Goal: Task Accomplishment & Management: Manage account settings

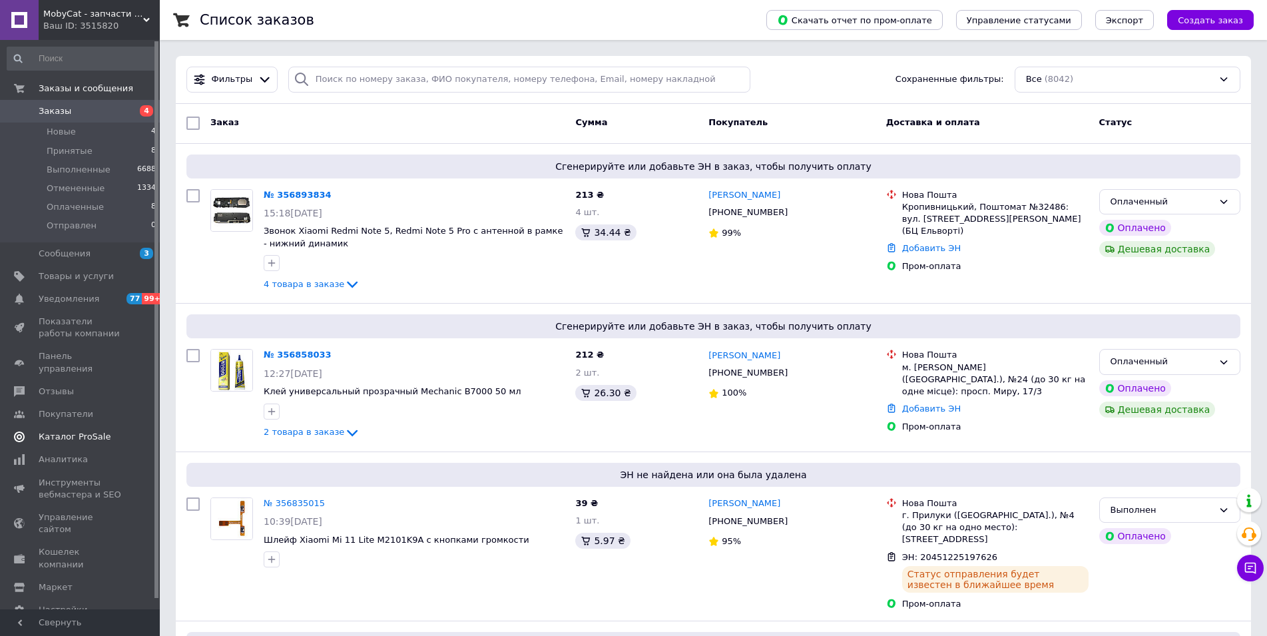
click at [87, 425] on link "Каталог ProSale" at bounding box center [82, 436] width 164 height 23
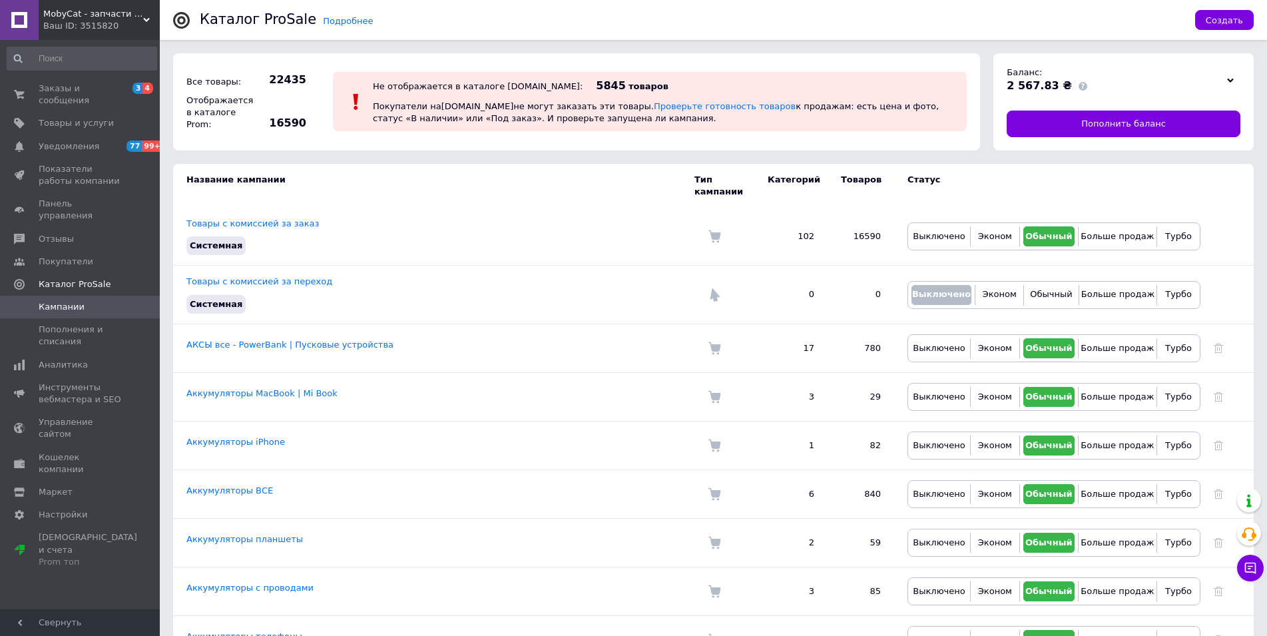
click at [95, 11] on span "MobyCat - запчасти для мобильных телефонов и планшетов" at bounding box center [93, 14] width 100 height 12
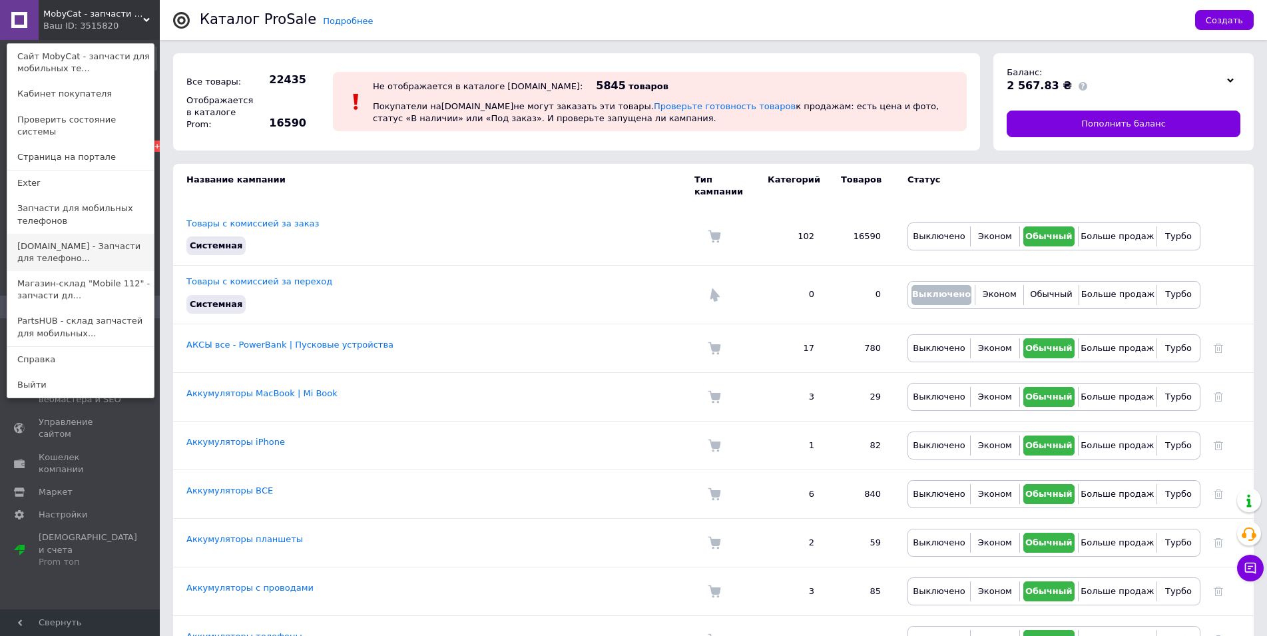
click at [99, 242] on link "LikeParts.com.ua - Запчасти для телефоно..." at bounding box center [80, 252] width 146 height 37
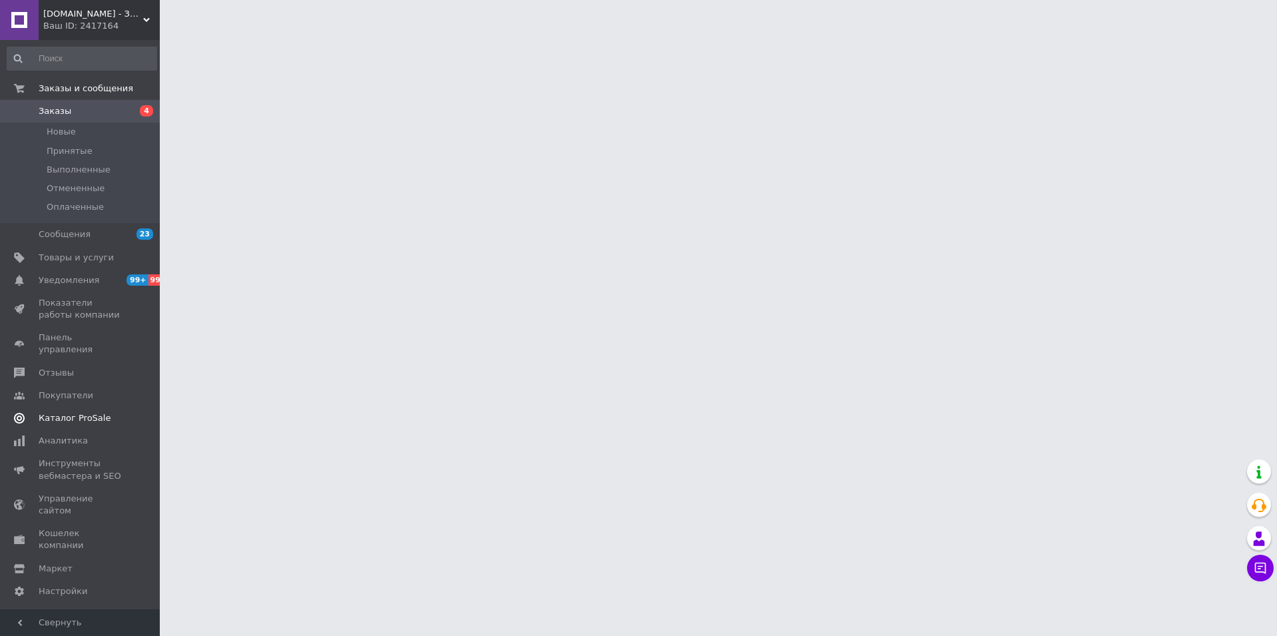
click at [80, 412] on span "Каталог ProSale" at bounding box center [75, 418] width 72 height 12
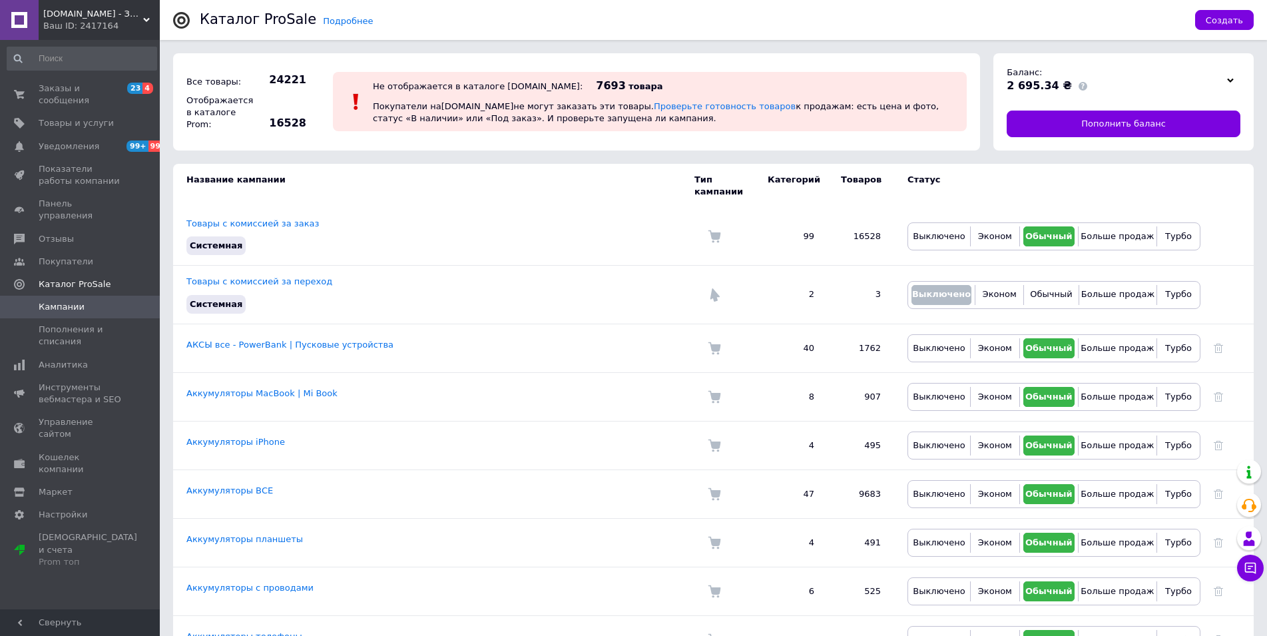
click at [113, 25] on div "Ваш ID: 2417164" at bounding box center [101, 26] width 117 height 12
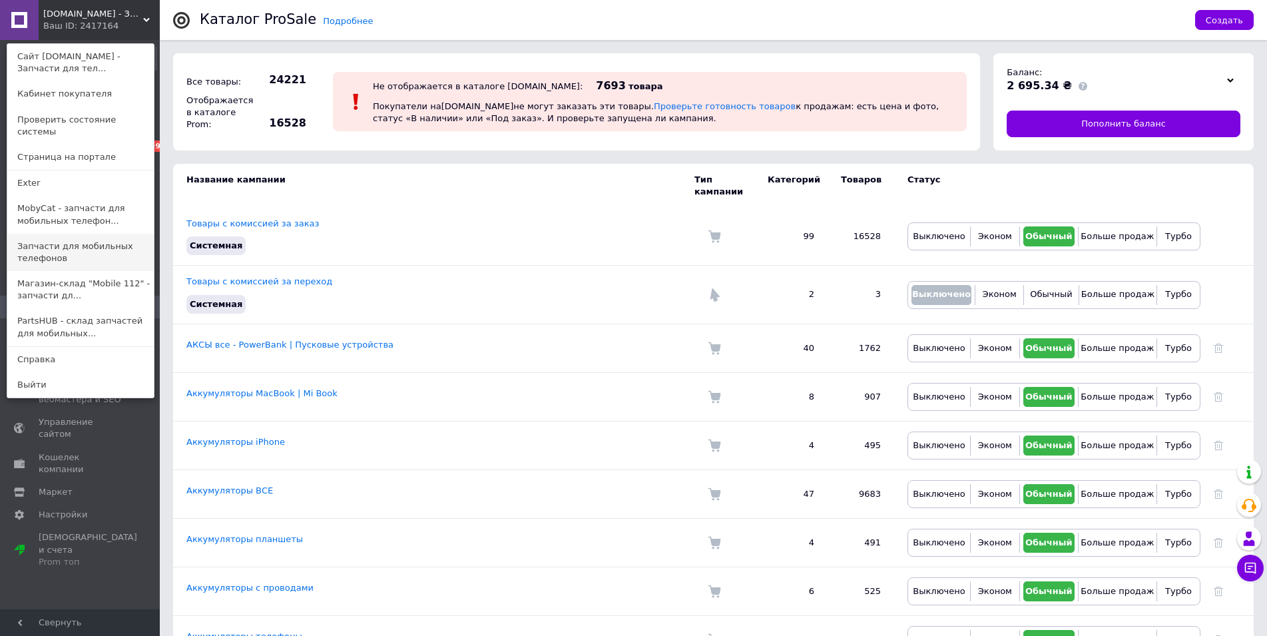
click at [99, 234] on link "Запчасти для мобильных телефонов" at bounding box center [80, 252] width 146 height 37
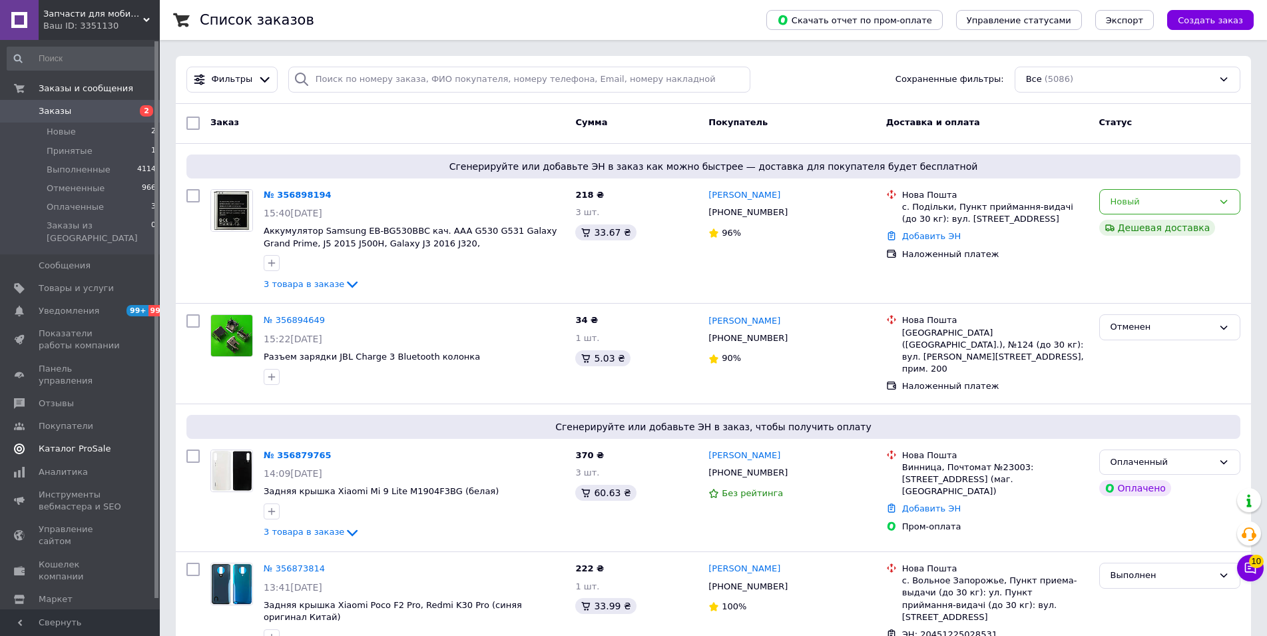
click at [88, 443] on span "Каталог ProSale" at bounding box center [75, 449] width 72 height 12
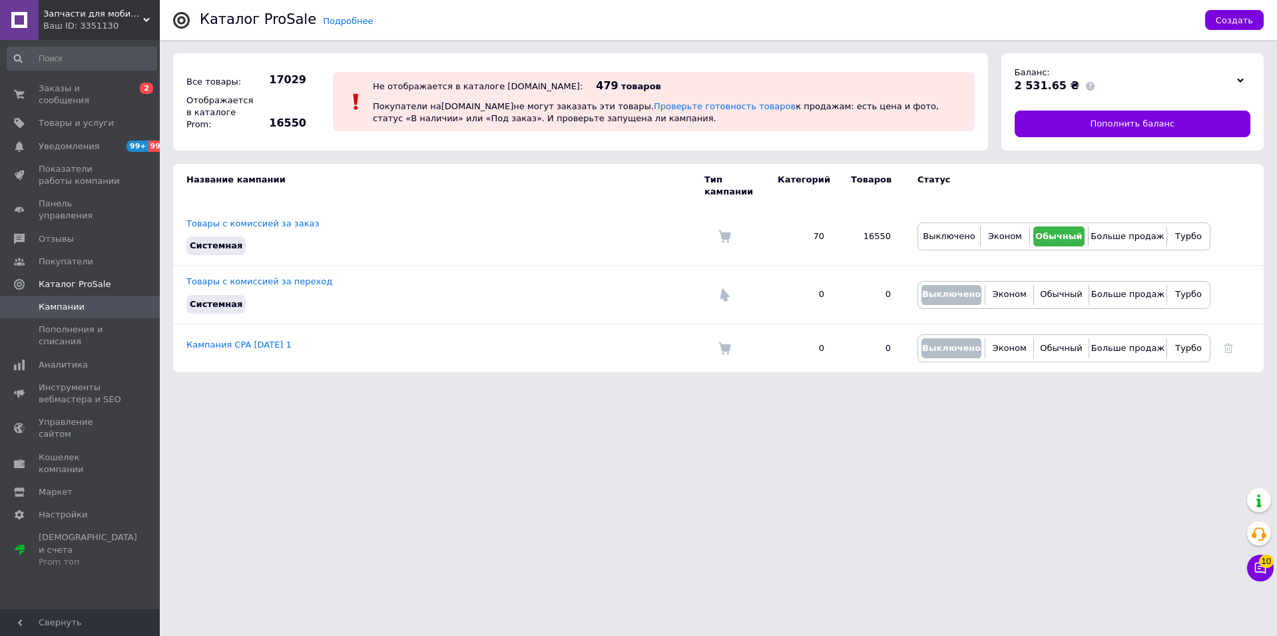
click at [89, 27] on div "Ваш ID: 3351130" at bounding box center [101, 26] width 117 height 12
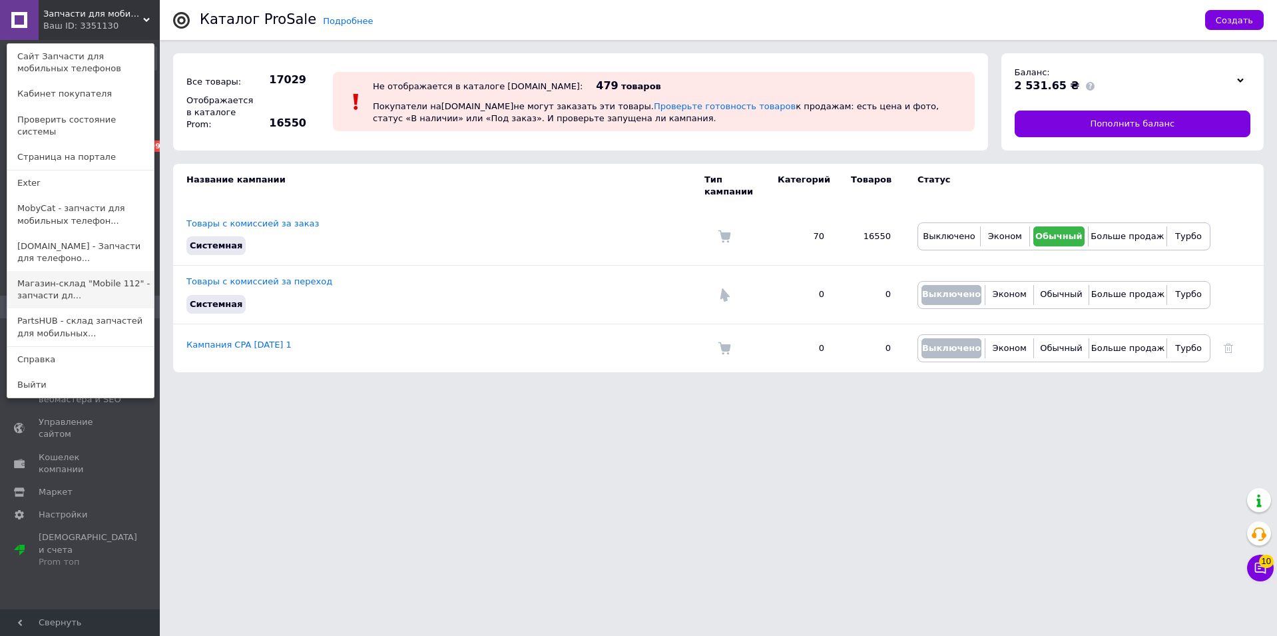
click at [101, 277] on link "Магазин-склад "Mobile 112" - запчасти дл..." at bounding box center [80, 289] width 146 height 37
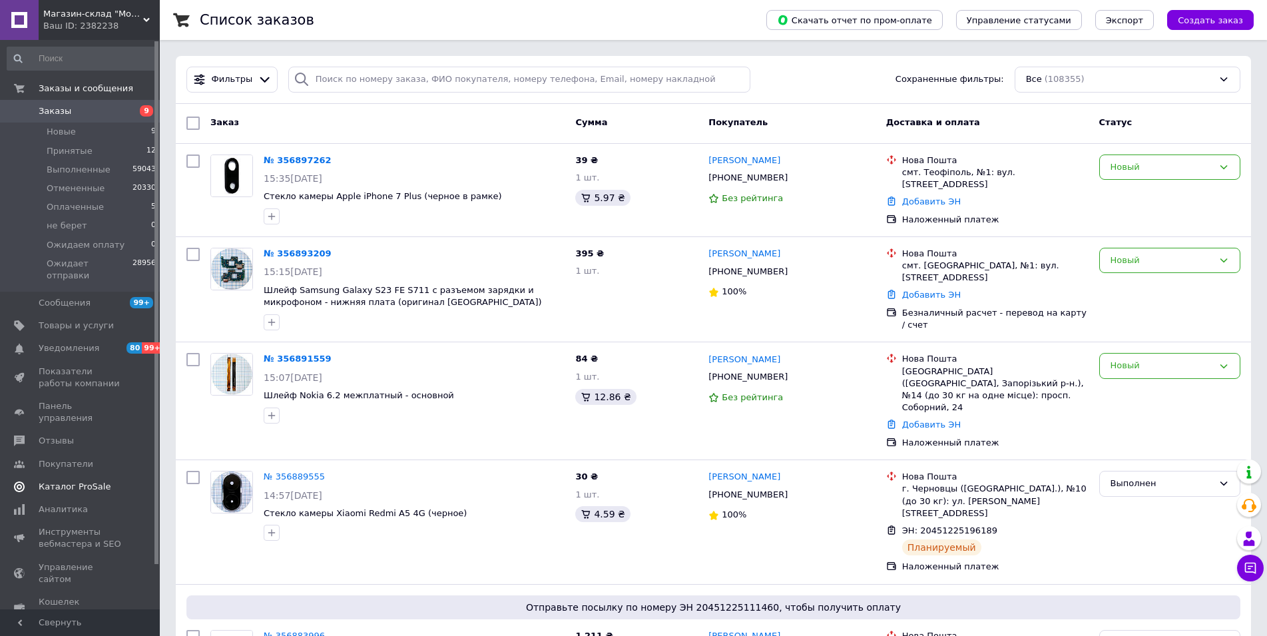
click at [95, 475] on link "Каталог ProSale" at bounding box center [82, 486] width 164 height 23
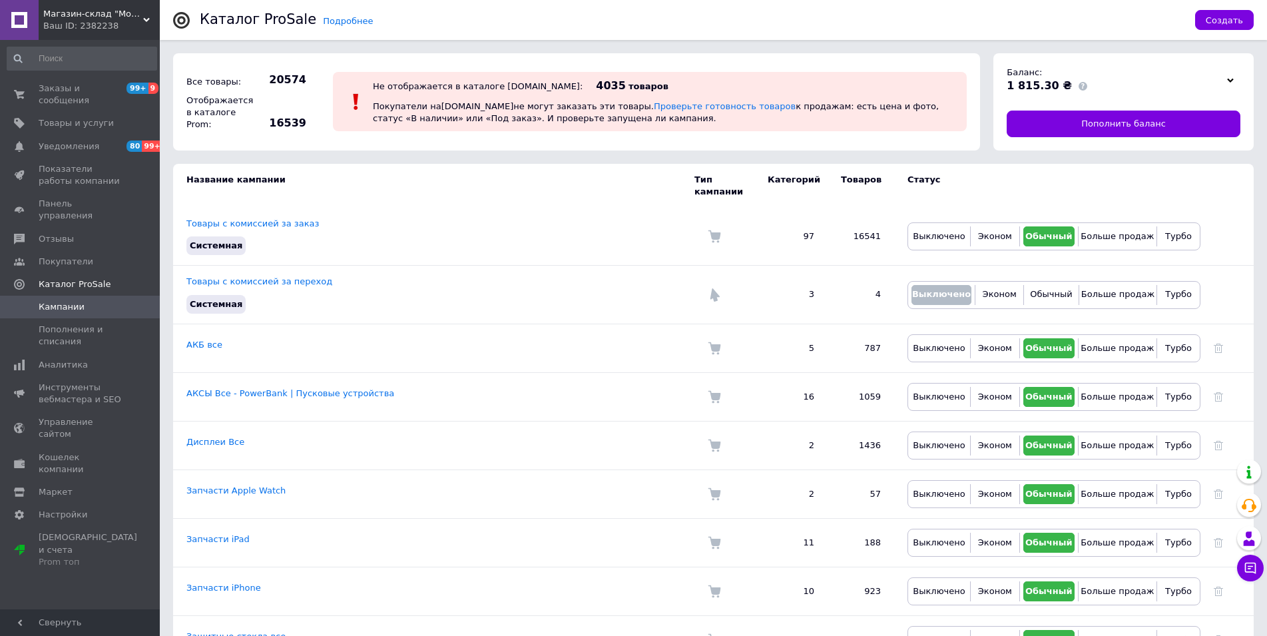
click at [75, 19] on span "Магазин-склад "Mobile 112" - запчасти для телефонов и планшетов. Доставка по Ук…" at bounding box center [93, 14] width 100 height 12
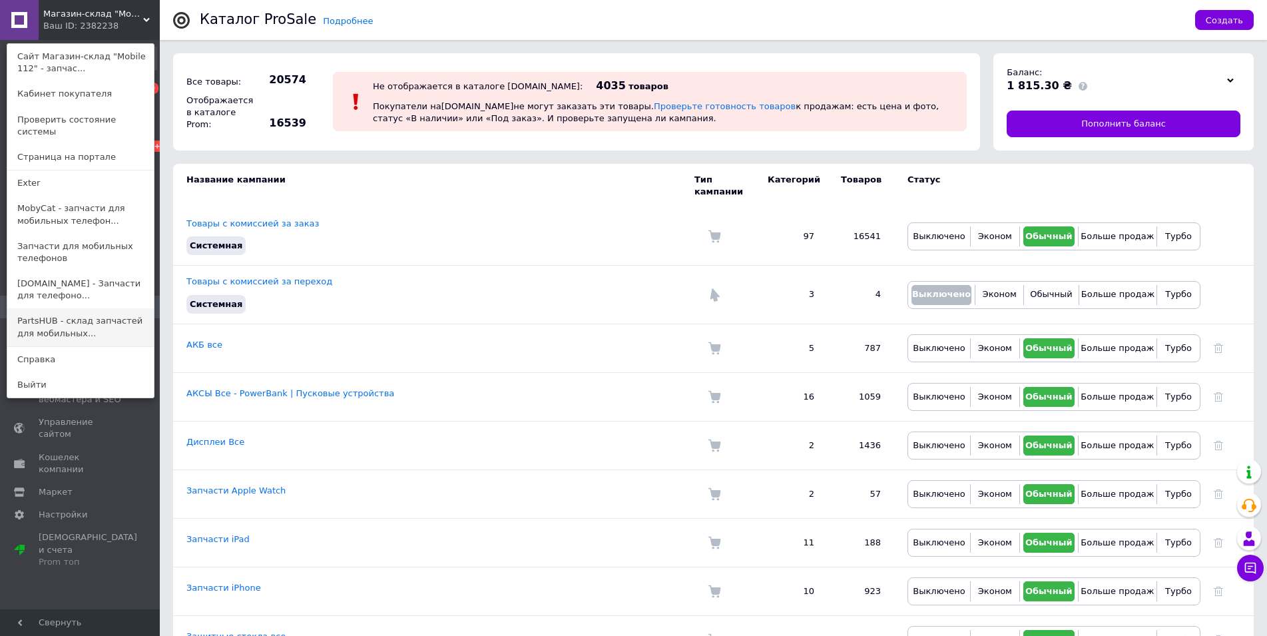
click at [86, 313] on link "PartsHUB - склад запчастей для мобильных..." at bounding box center [80, 326] width 146 height 37
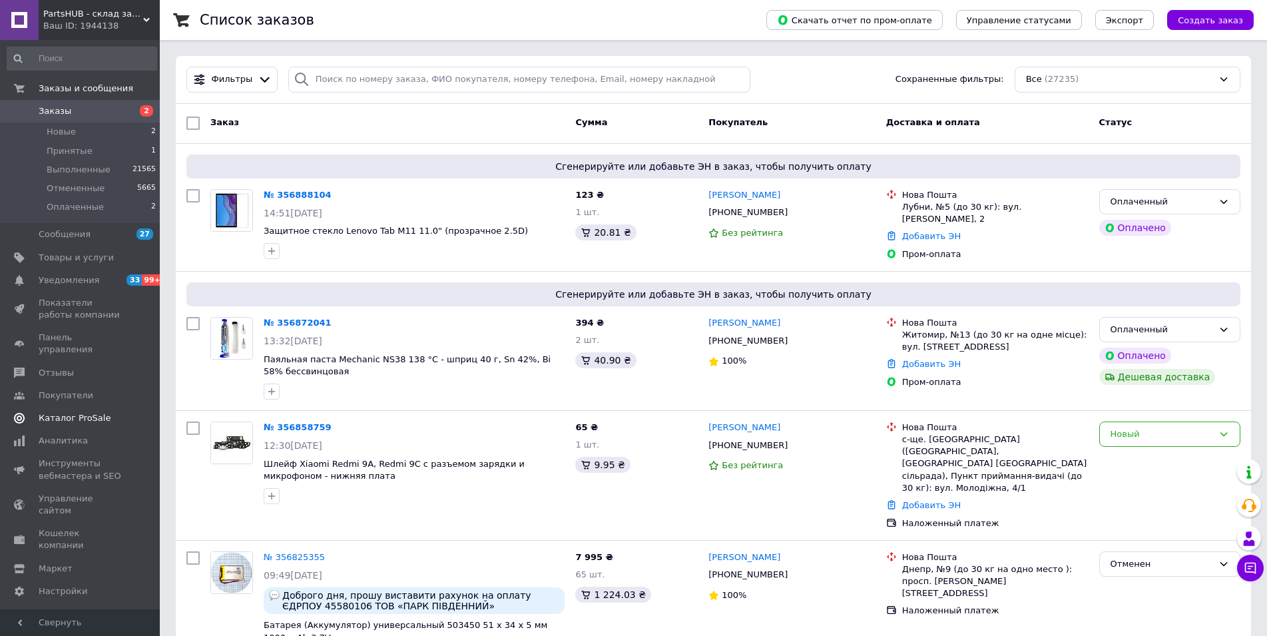
click at [95, 412] on span "Каталог ProSale" at bounding box center [75, 418] width 72 height 12
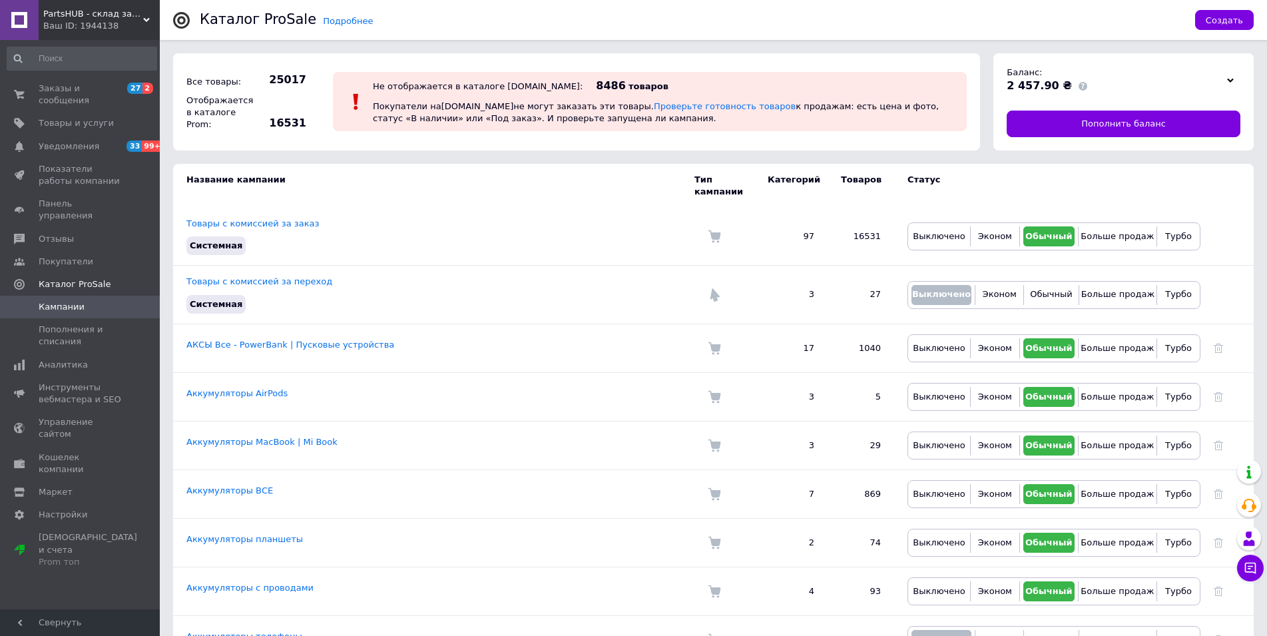
click at [127, 28] on div "Ваш ID: 1944138" at bounding box center [101, 26] width 117 height 12
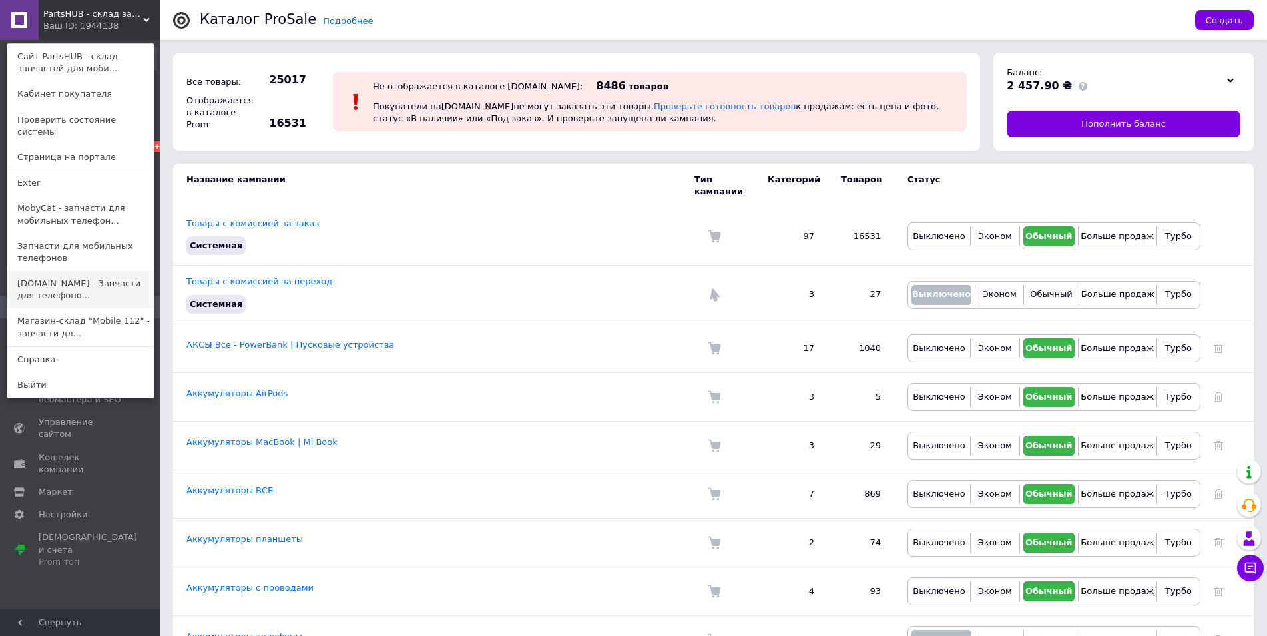
click at [116, 271] on link "[DOMAIN_NAME] - Запчасти для телефоно..." at bounding box center [80, 289] width 146 height 37
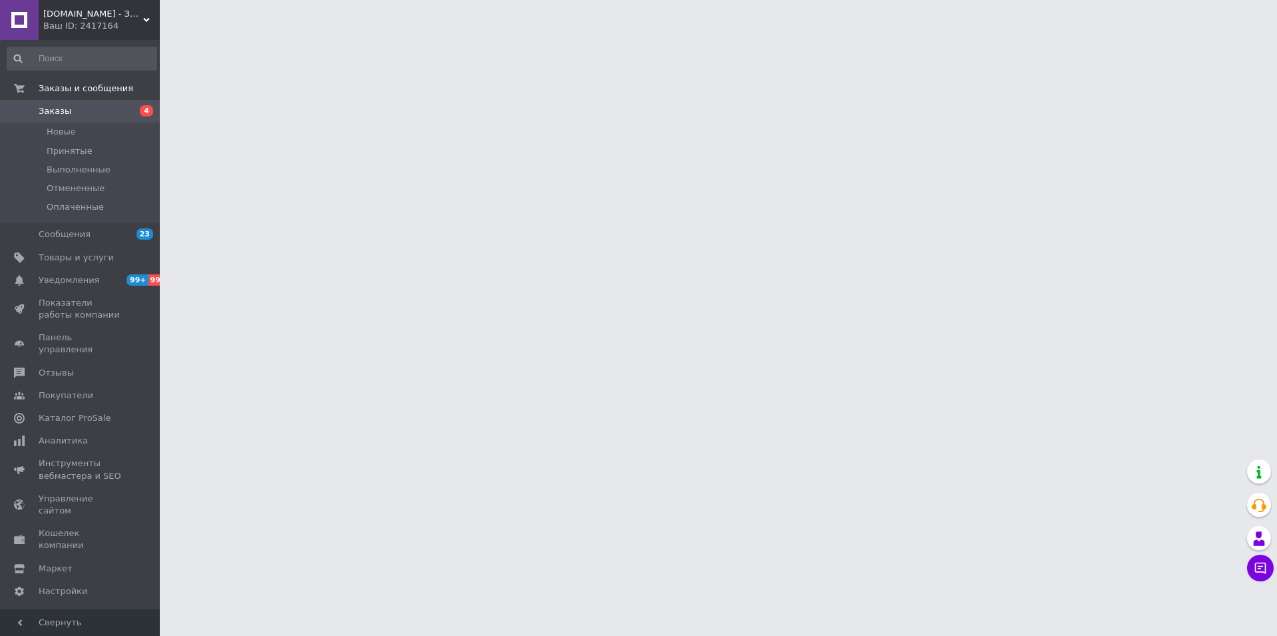
click at [79, 24] on div "Ваш ID: 2417164" at bounding box center [101, 26] width 117 height 12
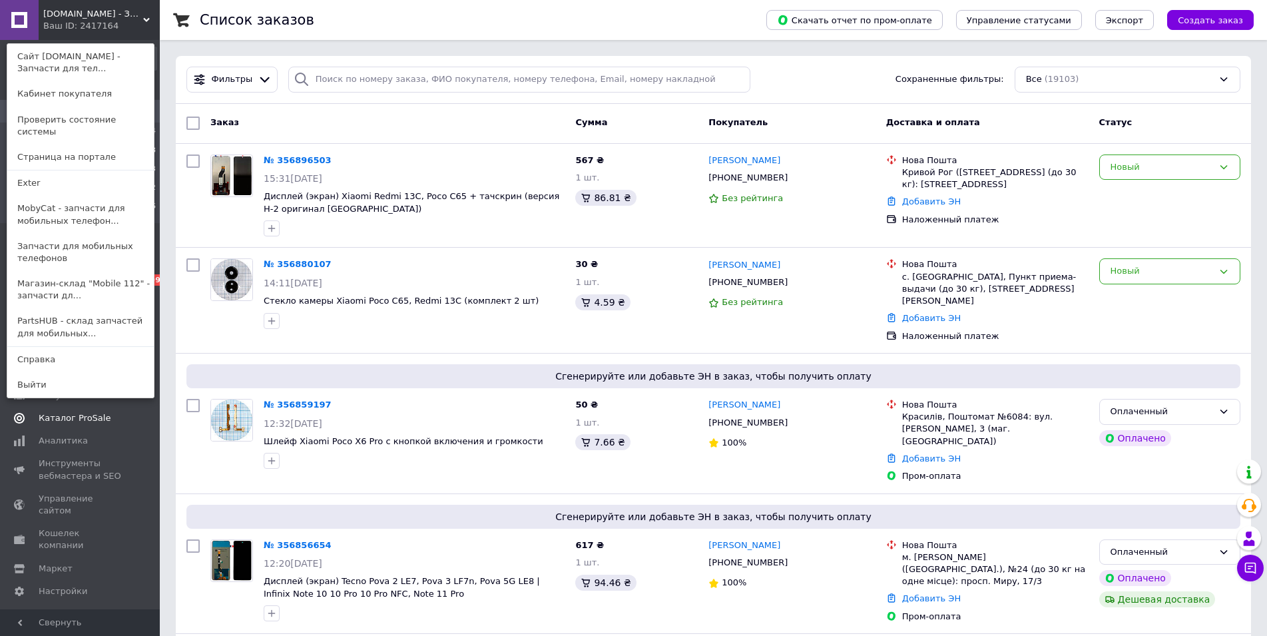
click at [121, 412] on span "Каталог ProSale" at bounding box center [81, 418] width 85 height 12
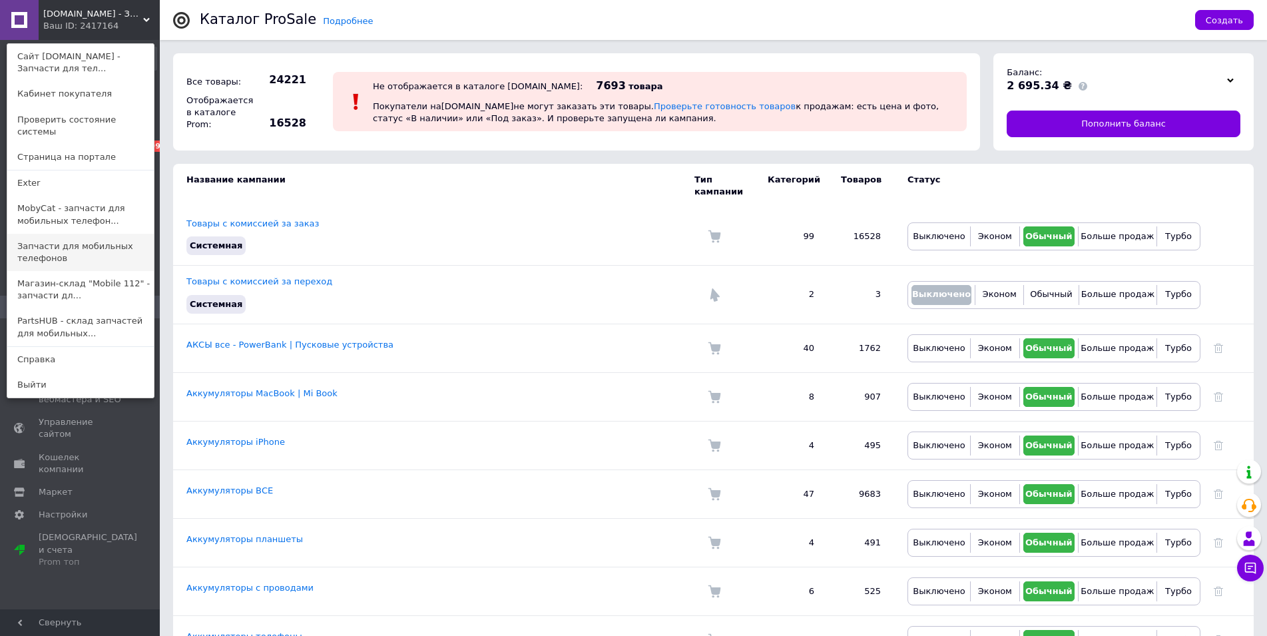
click at [85, 234] on link "Запчасти для мобильных телефонов" at bounding box center [80, 252] width 146 height 37
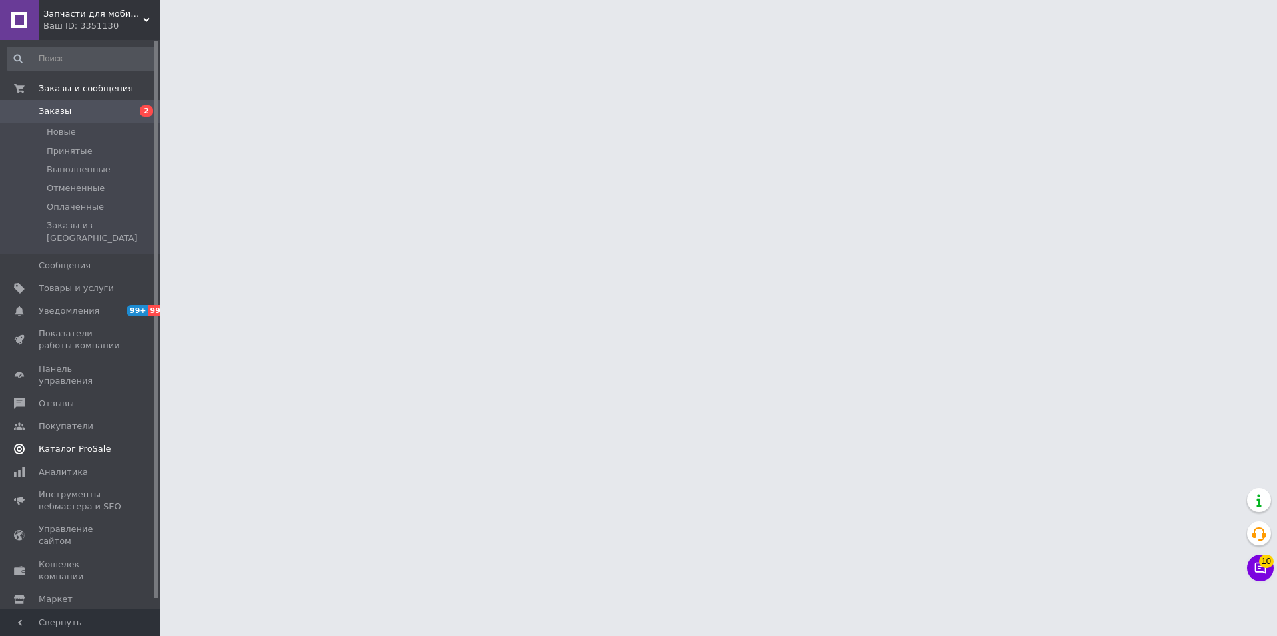
click at [77, 443] on span "Каталог ProSale" at bounding box center [75, 449] width 72 height 12
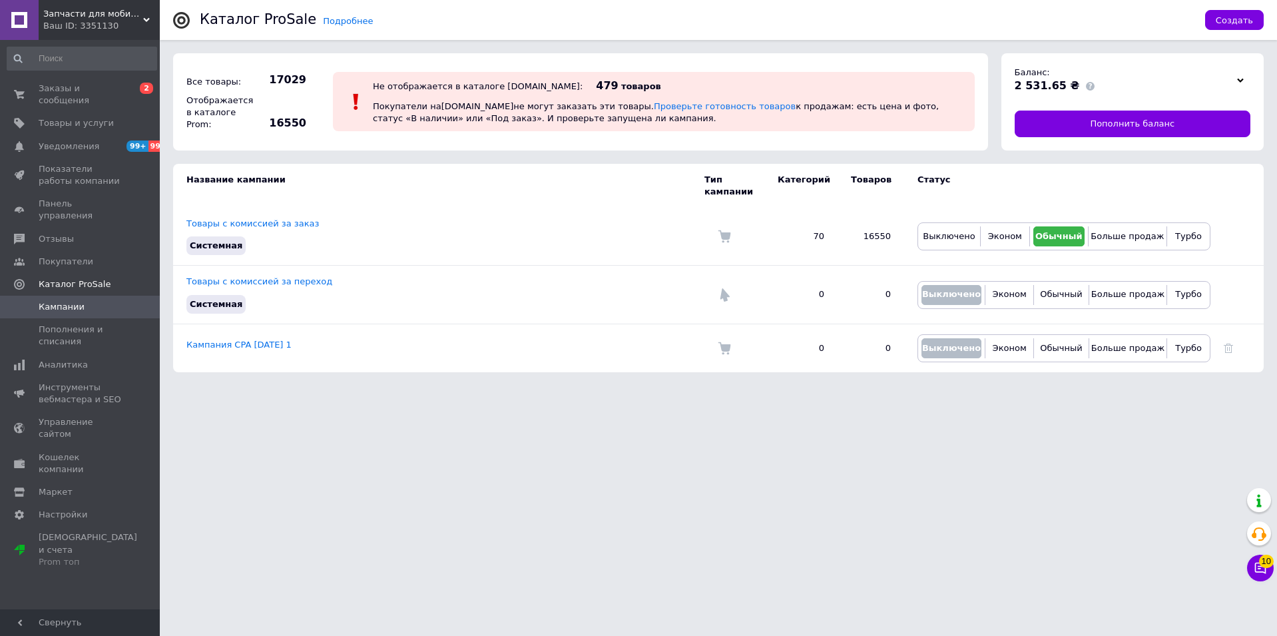
click at [138, 12] on span "Запчасти для мобильных телефонов" at bounding box center [93, 14] width 100 height 12
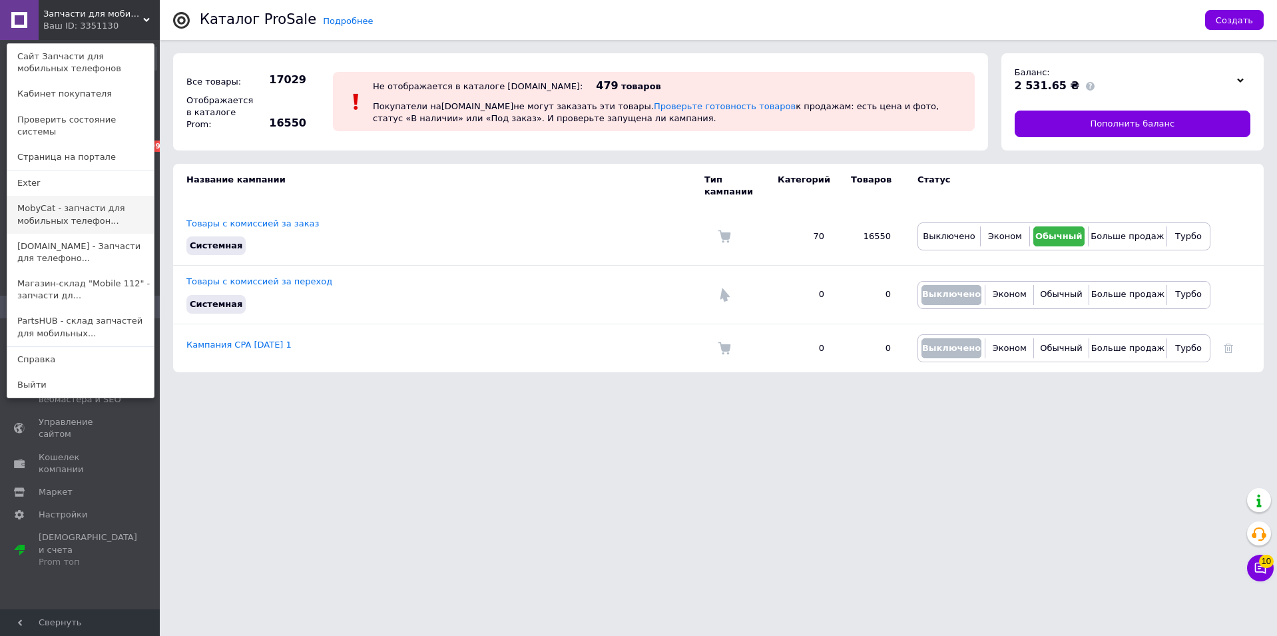
click at [71, 209] on link "MobyCat - запчасти для мобильных телефон..." at bounding box center [80, 214] width 146 height 37
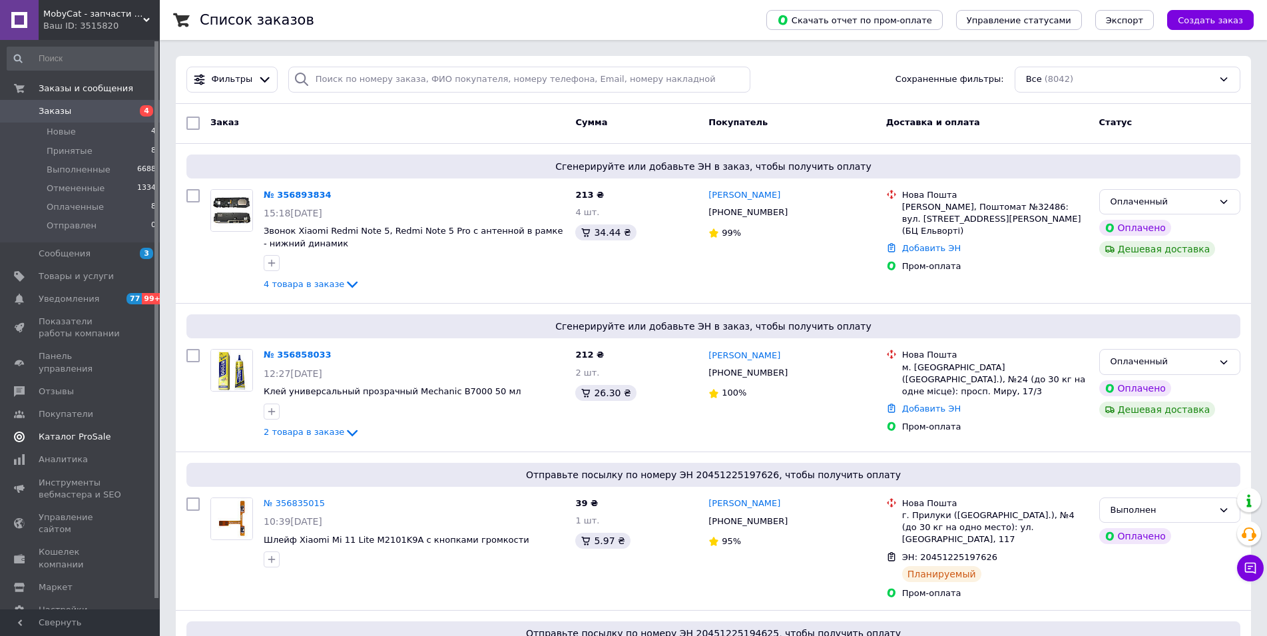
click at [89, 431] on span "Каталог ProSale" at bounding box center [75, 437] width 72 height 12
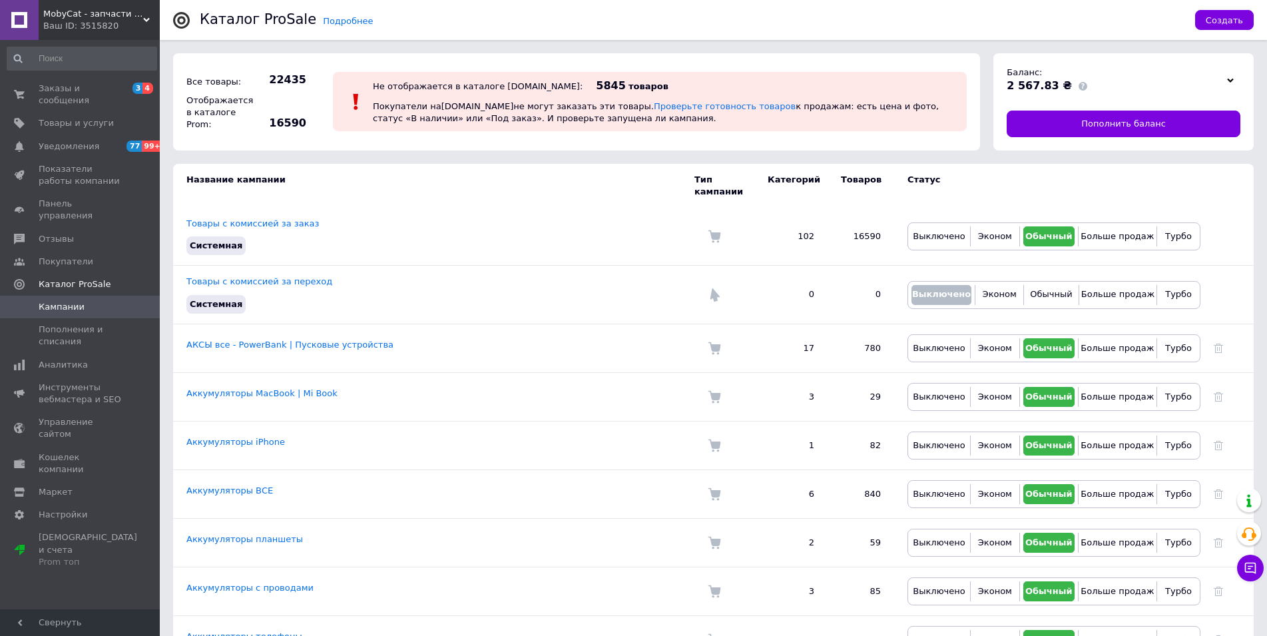
click at [122, 21] on div "Ваш ID: 3515820" at bounding box center [101, 26] width 117 height 12
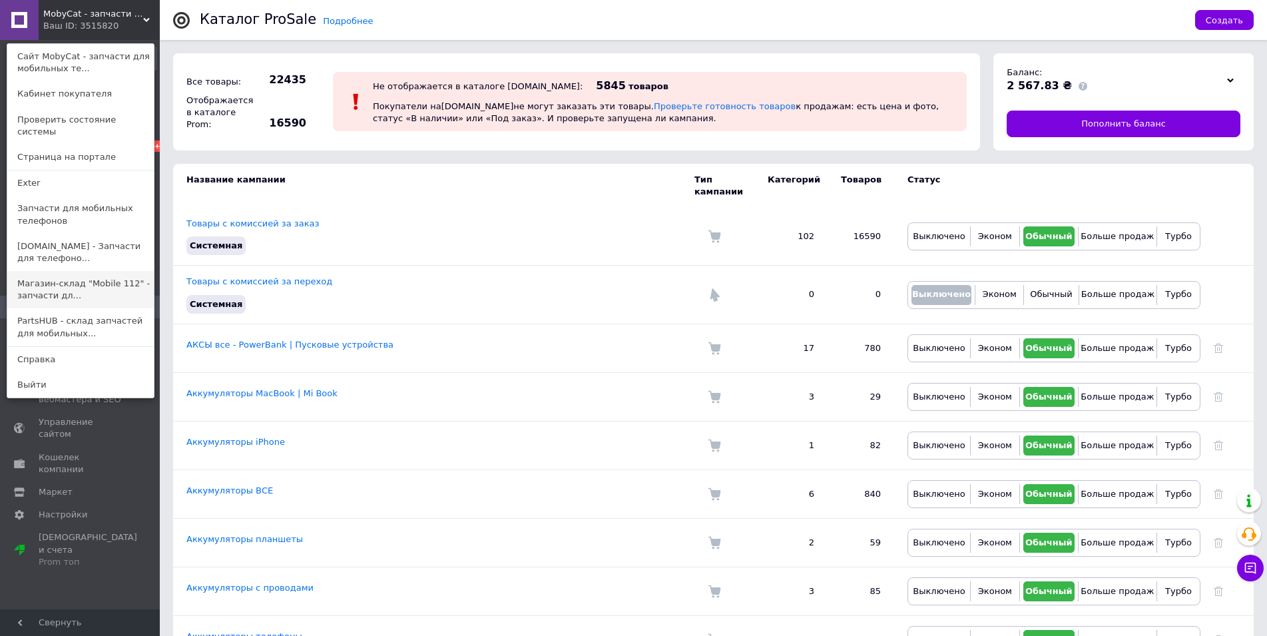
click at [104, 273] on link "Магазин-склад "Mobile 112" - запчасти дл..." at bounding box center [80, 289] width 146 height 37
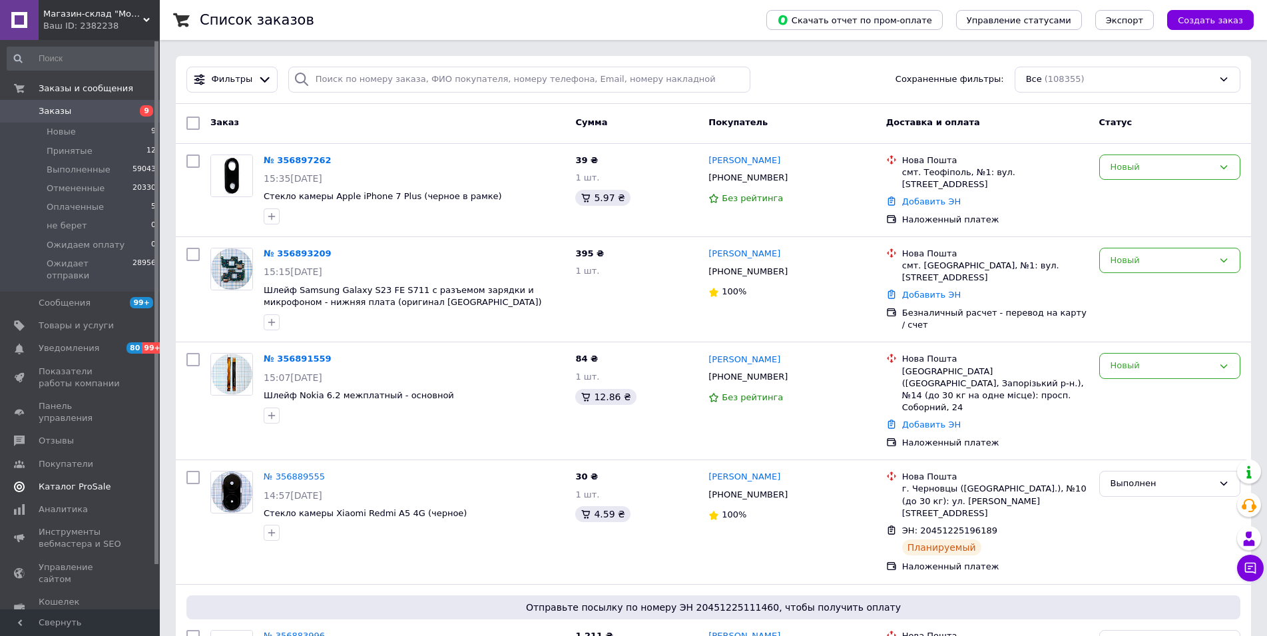
click at [106, 481] on span "Каталог ProSale" at bounding box center [81, 487] width 85 height 12
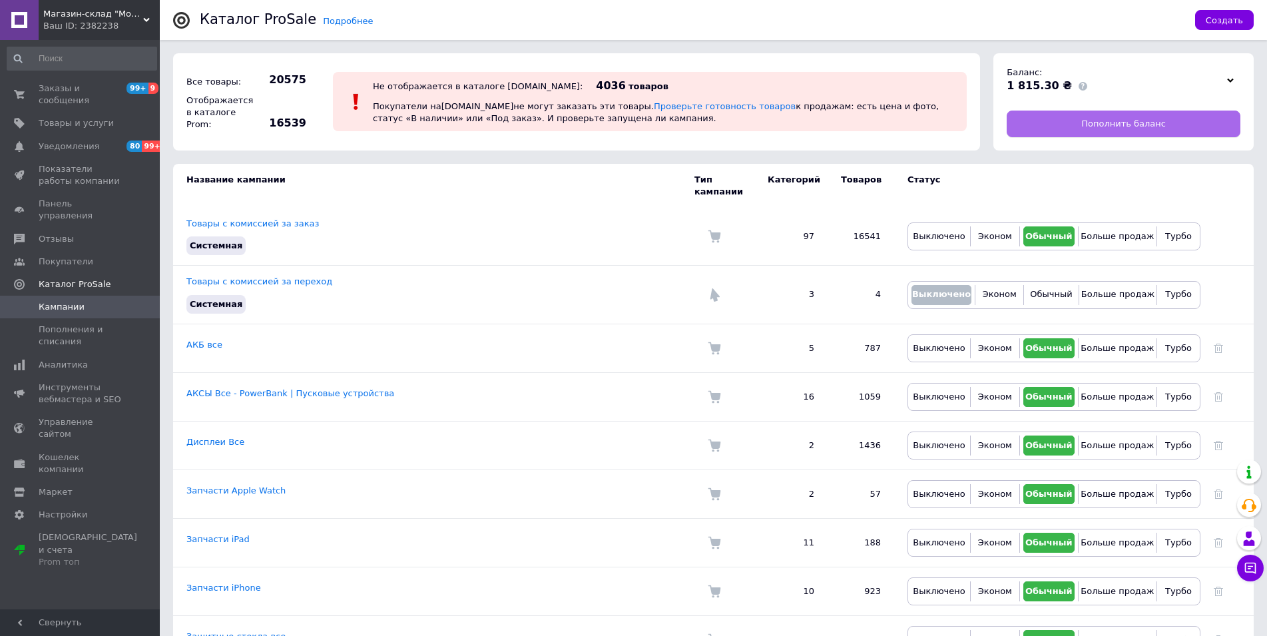
click at [1101, 124] on span "Пополнить баланс" at bounding box center [1123, 124] width 85 height 12
